Goal: Information Seeking & Learning: Learn about a topic

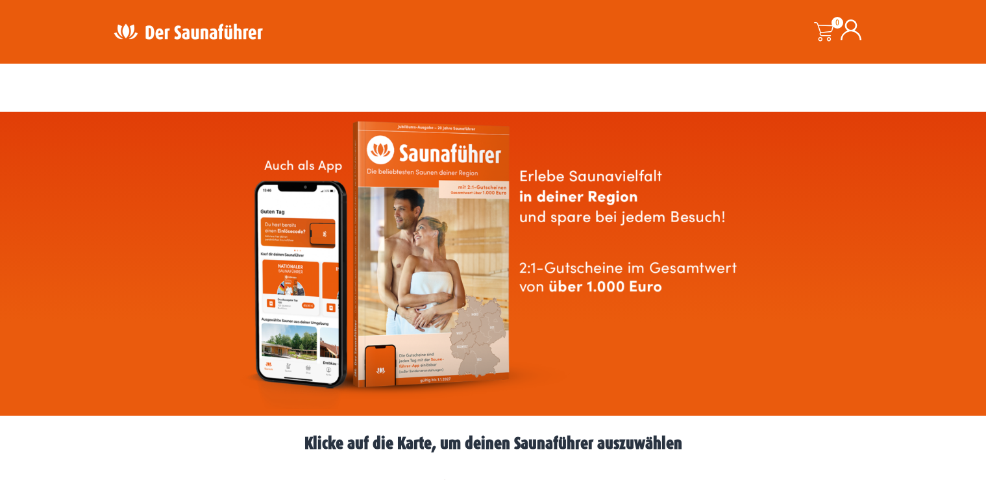
scroll to position [308, 0]
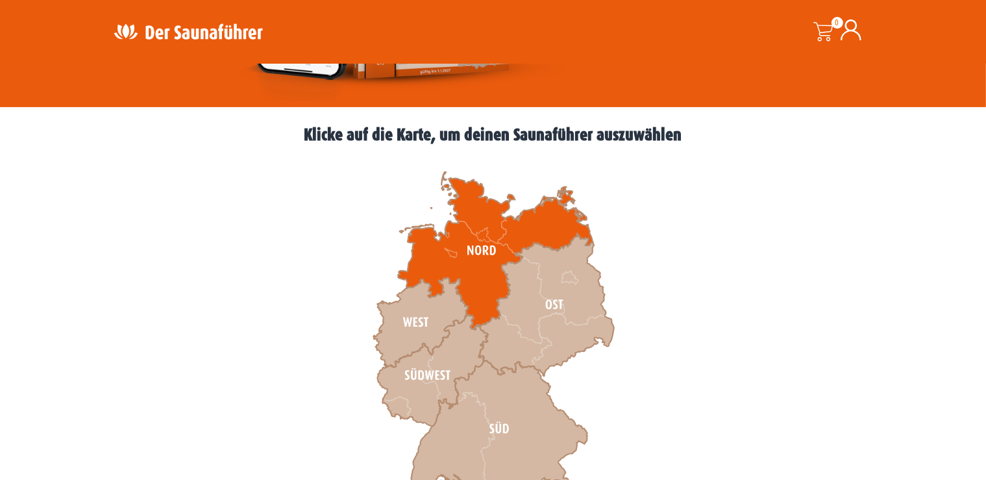
click at [482, 262] on icon at bounding box center [495, 251] width 195 height 158
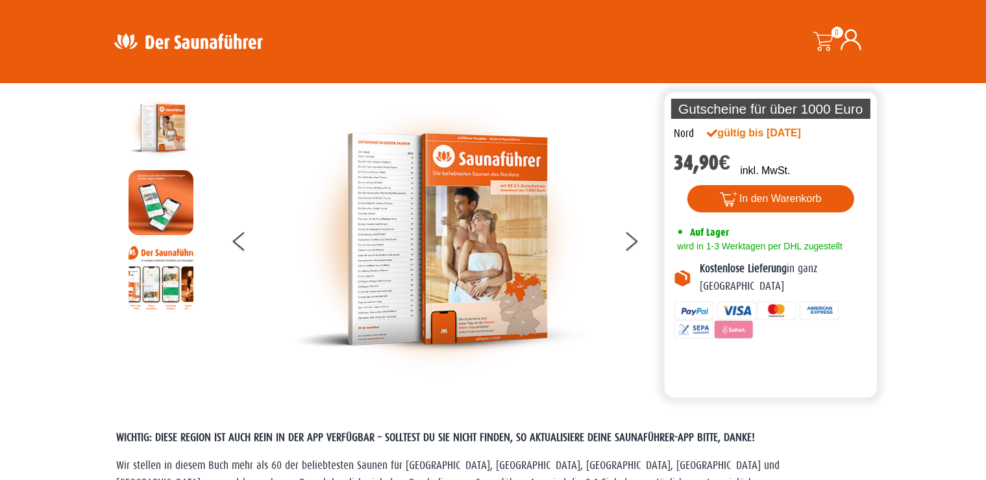
scroll to position [17, 0]
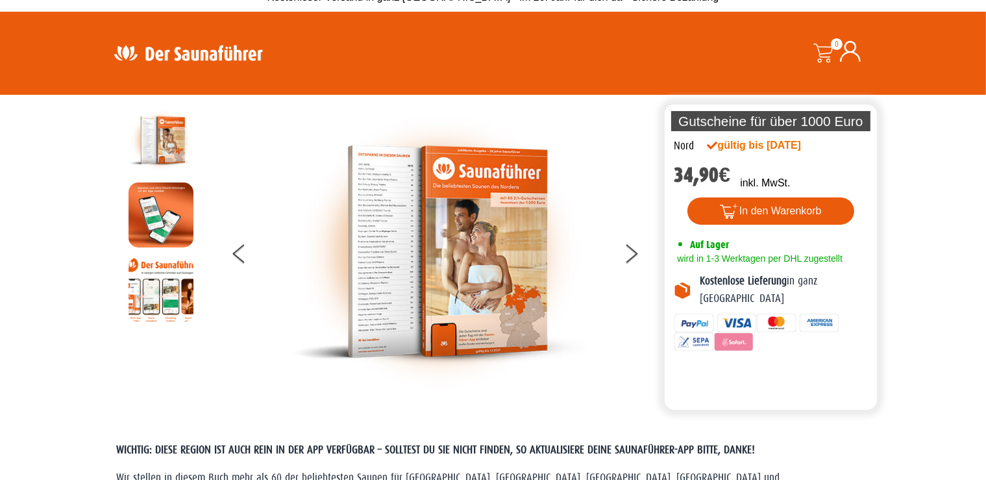
click at [478, 212] on img at bounding box center [439, 252] width 292 height 288
click at [629, 256] on button at bounding box center [639, 256] width 32 height 32
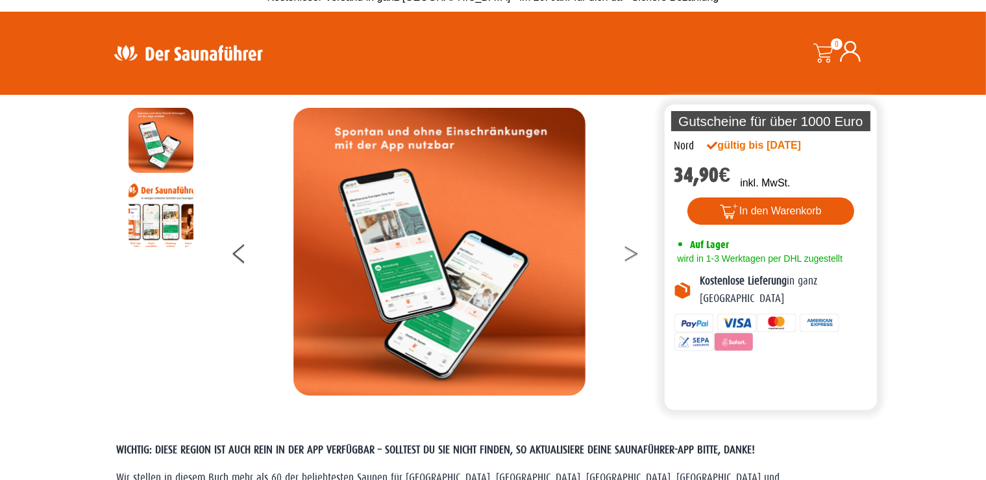
click at [629, 256] on button at bounding box center [639, 256] width 32 height 32
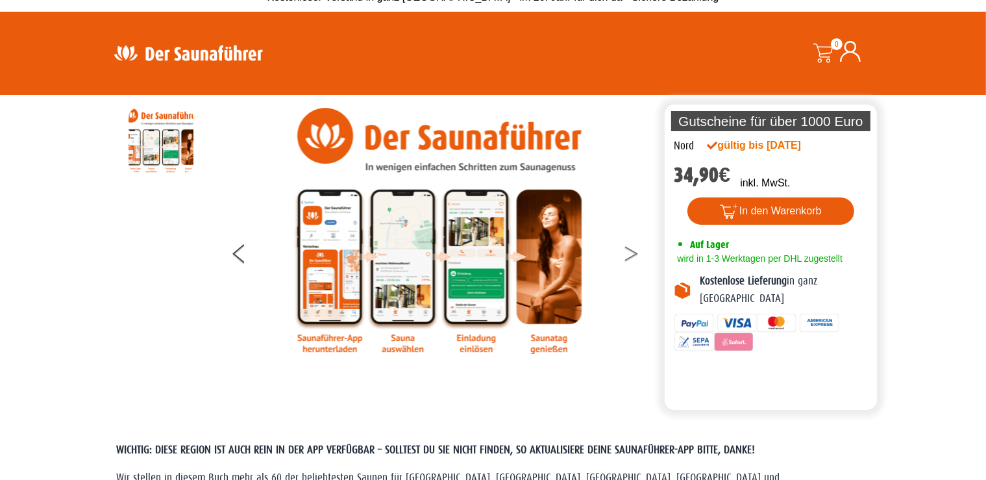
click at [629, 256] on button at bounding box center [639, 256] width 32 height 32
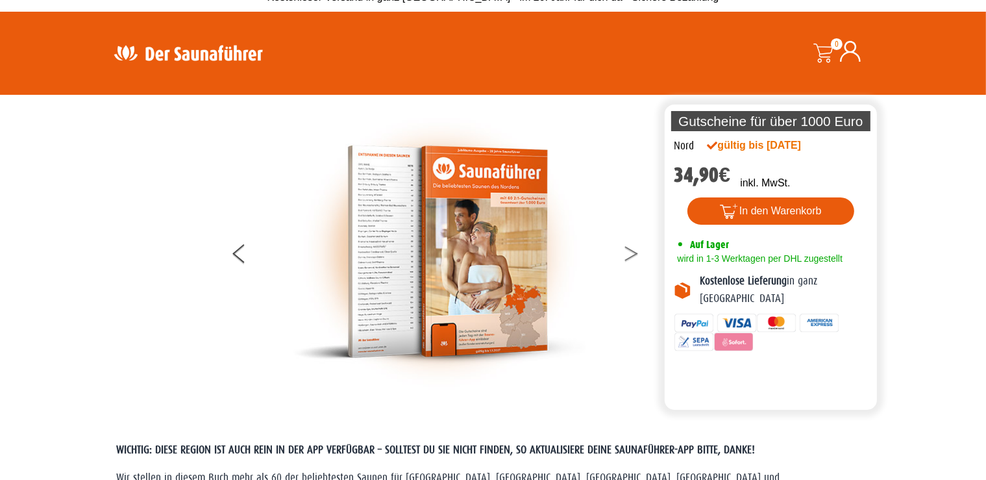
click at [629, 256] on button at bounding box center [639, 256] width 32 height 32
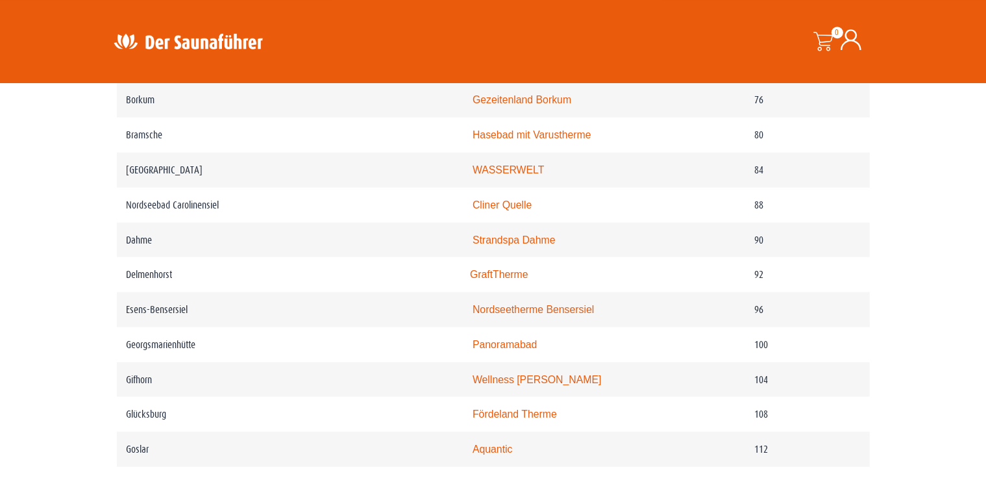
scroll to position [0, 0]
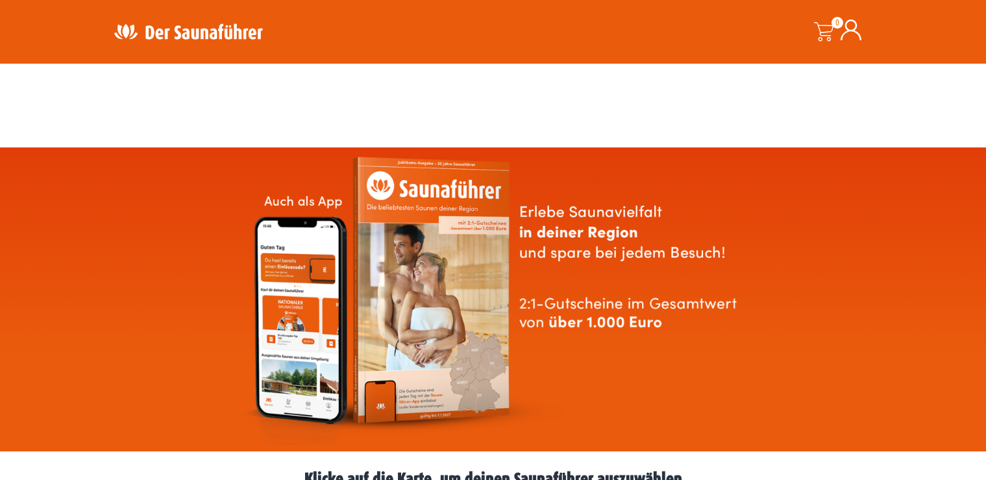
scroll to position [308, 0]
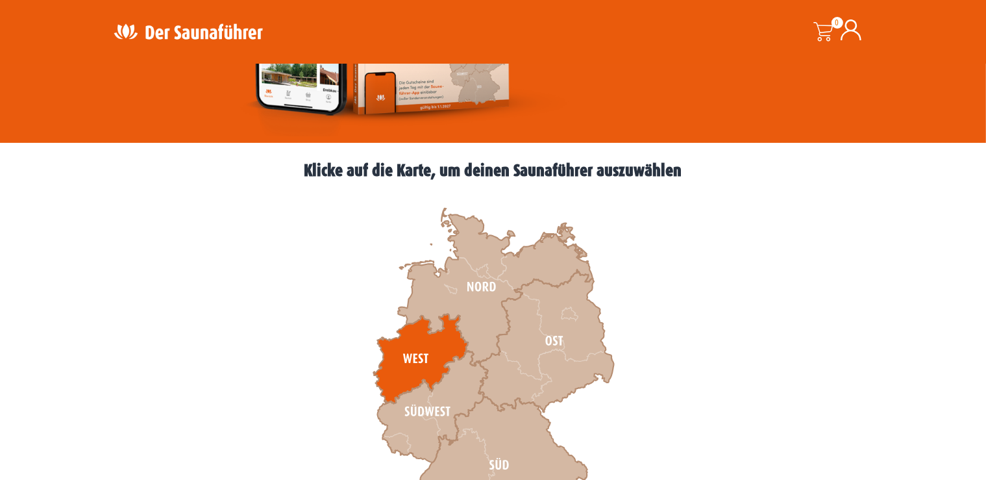
click at [410, 357] on icon at bounding box center [420, 359] width 95 height 90
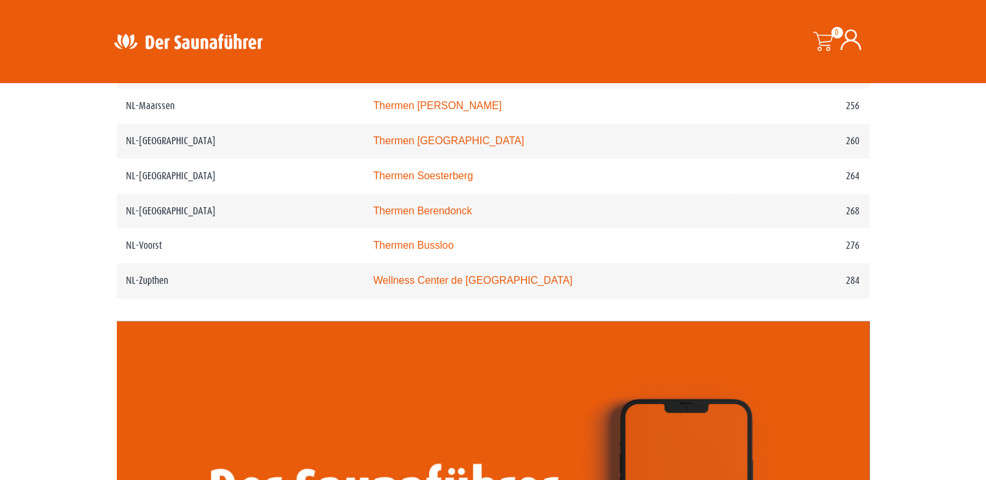
scroll to position [2751, 0]
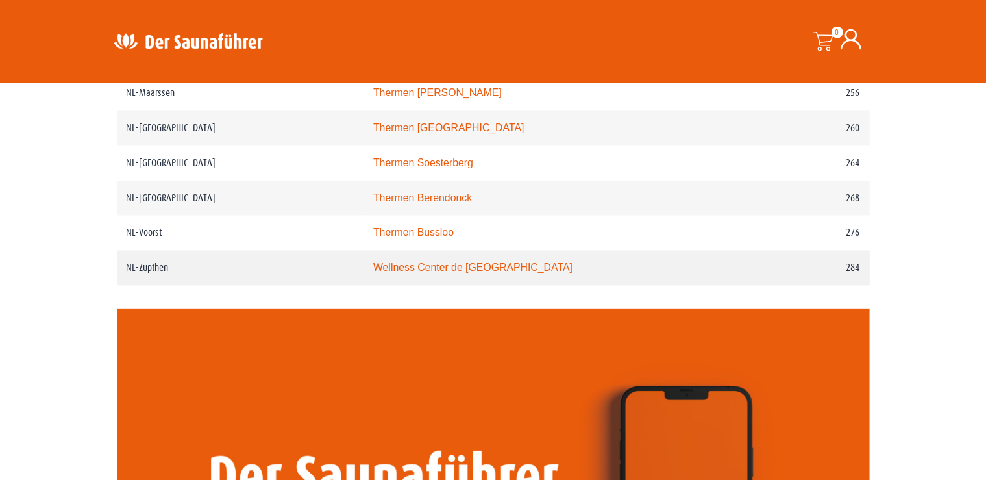
click at [434, 273] on link "Wellness Center de Bronsbergen" at bounding box center [472, 267] width 199 height 11
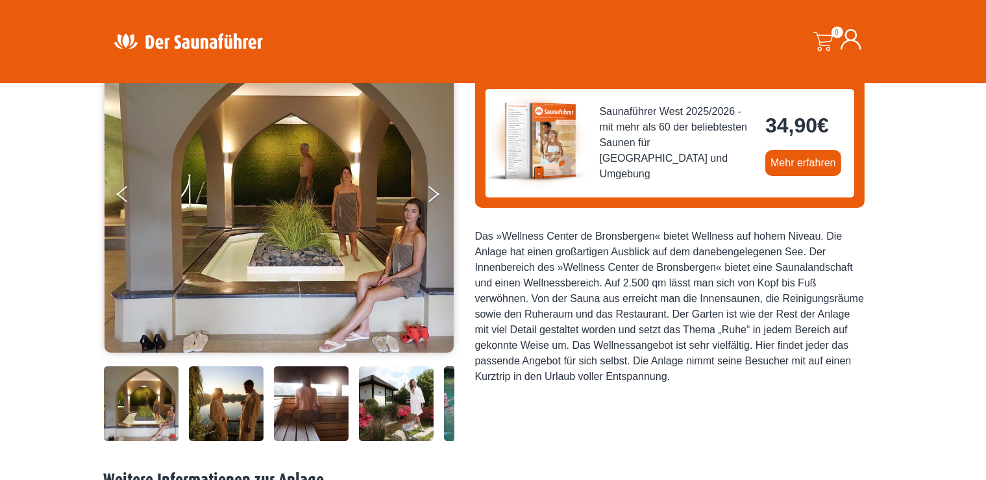
scroll to position [114, 0]
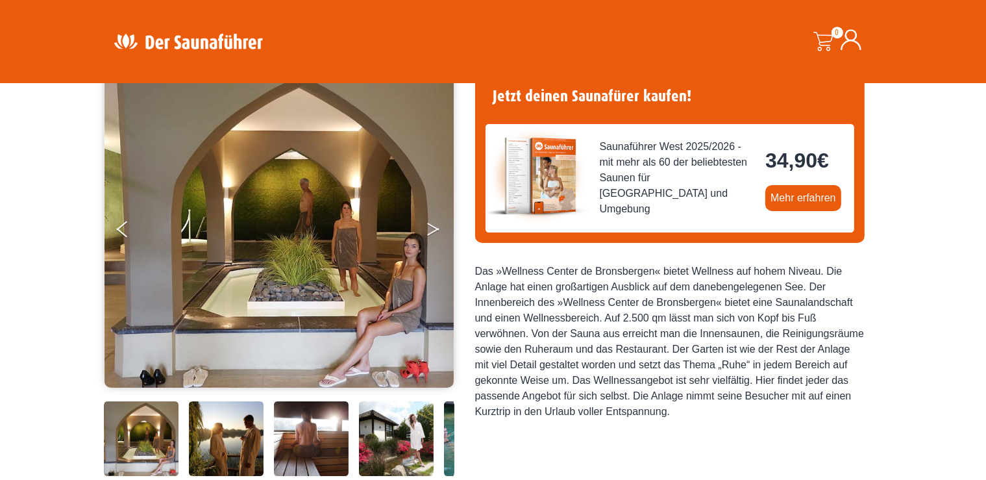
click at [432, 229] on button "Next" at bounding box center [442, 232] width 32 height 32
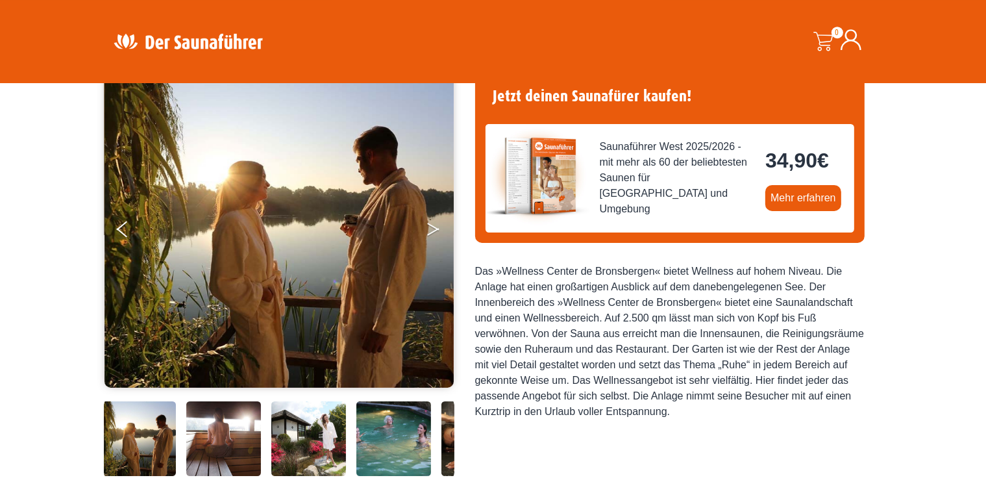
click at [432, 229] on button "Next" at bounding box center [442, 232] width 32 height 32
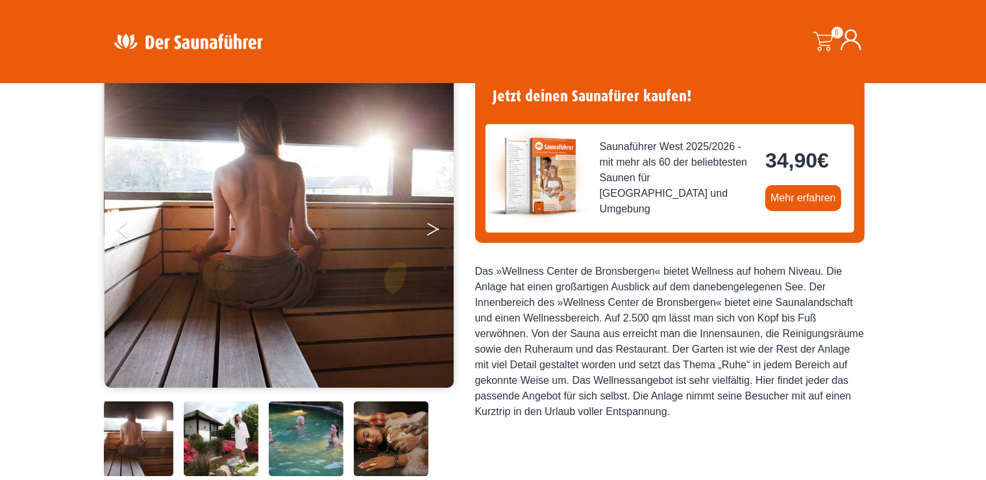
click at [432, 229] on button "Next" at bounding box center [442, 232] width 32 height 32
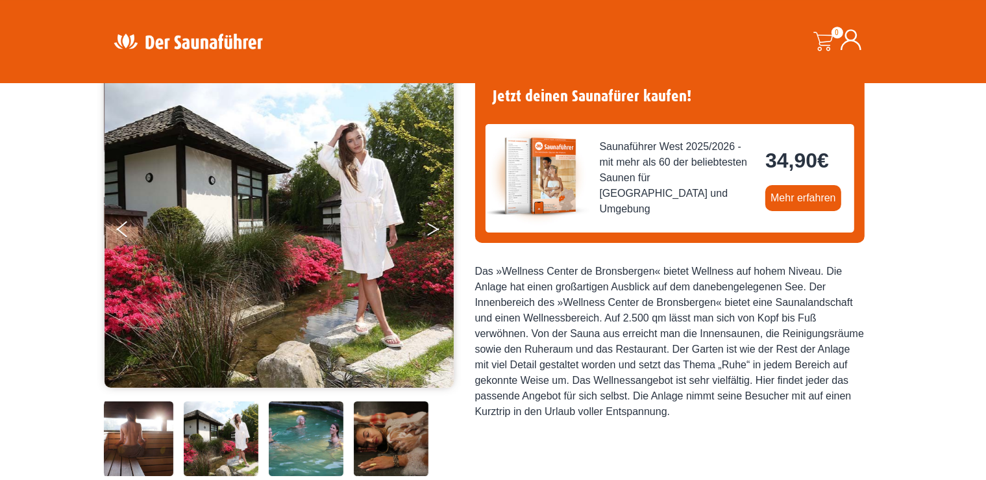
click at [432, 229] on button "Next" at bounding box center [442, 232] width 32 height 32
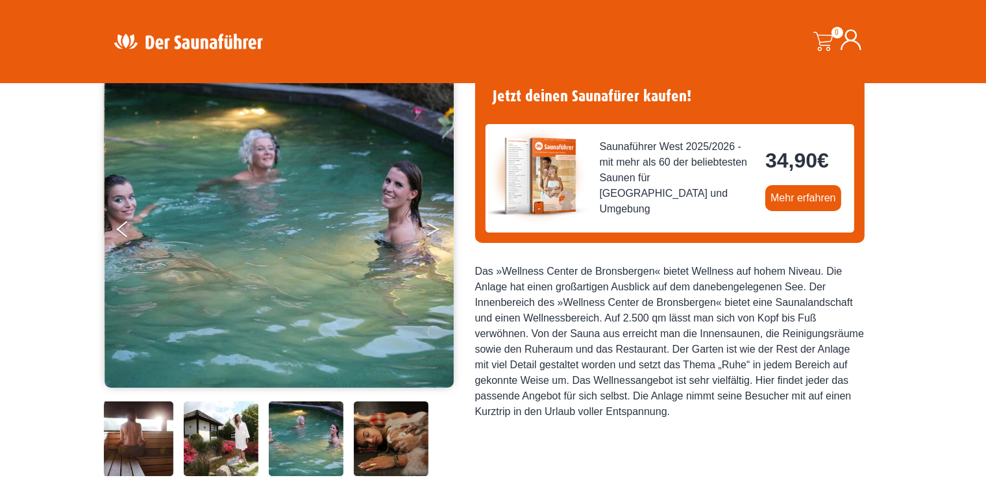
click at [432, 229] on button "Next" at bounding box center [442, 232] width 32 height 32
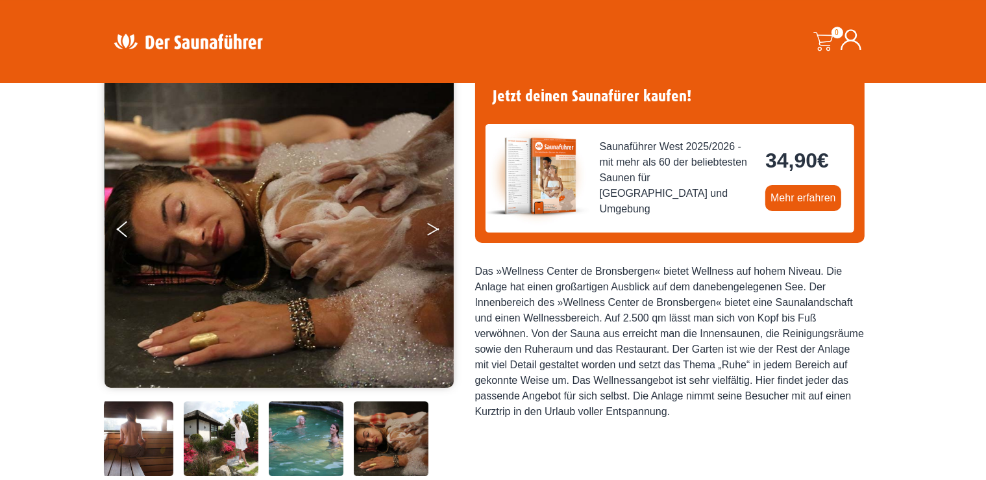
click at [432, 229] on button "Next" at bounding box center [442, 232] width 32 height 32
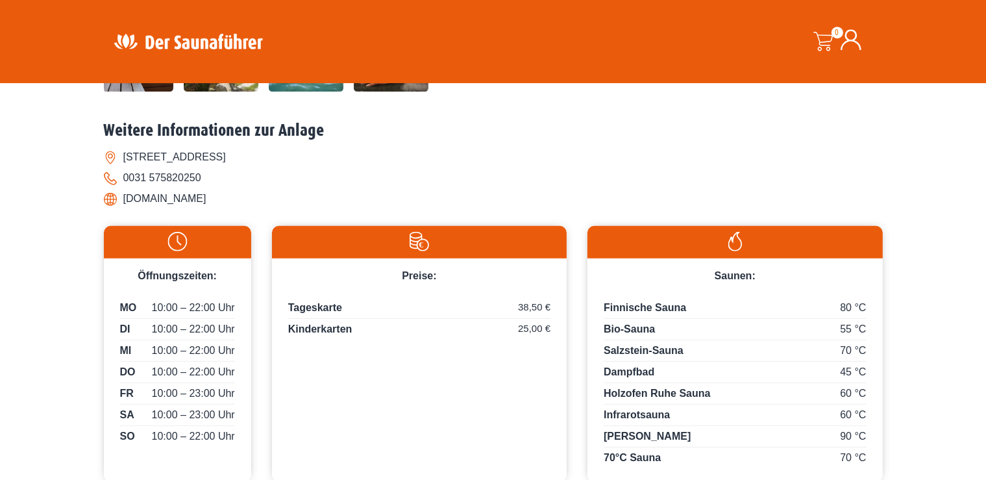
scroll to position [0, 0]
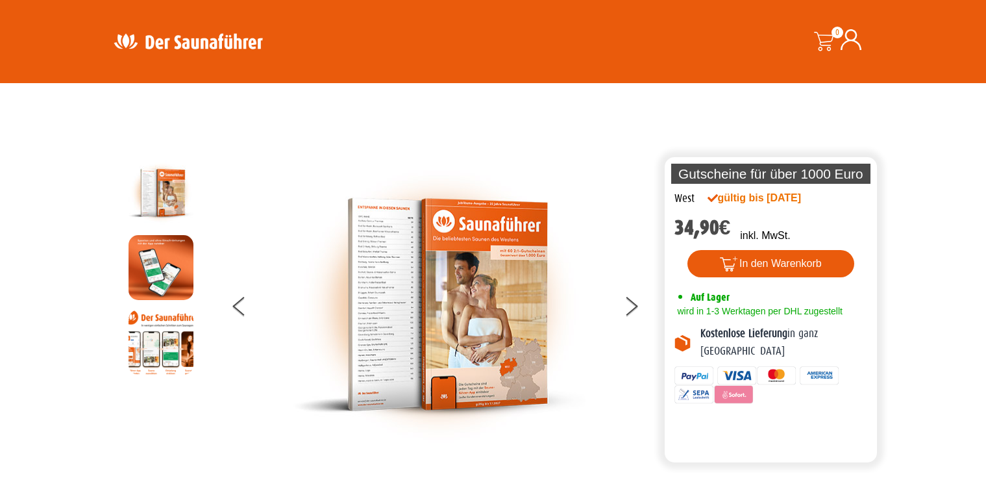
scroll to position [2751, 0]
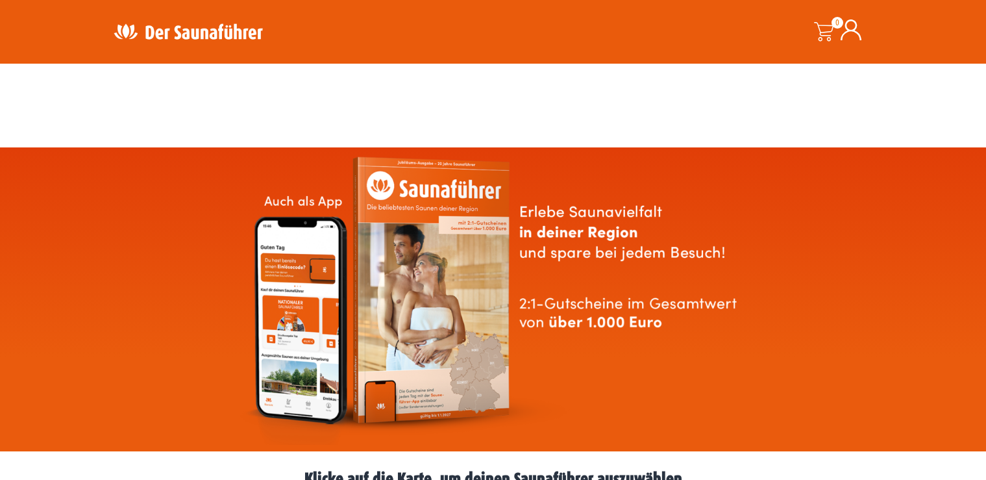
scroll to position [308, 0]
